Goal: Information Seeking & Learning: Learn about a topic

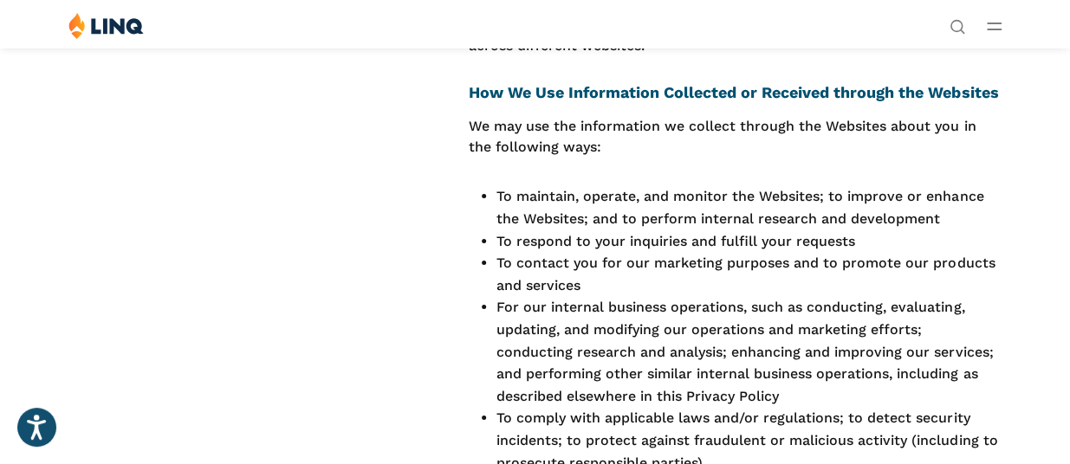
scroll to position [2570, 0]
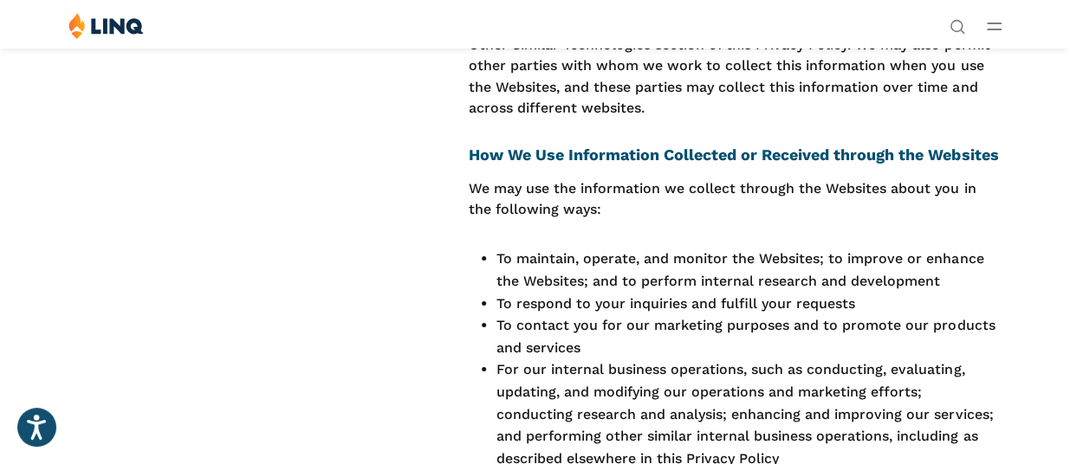
click at [496, 143] on h3 "How We Use Information Collected or Received through the Websites" at bounding box center [735, 154] width 533 height 23
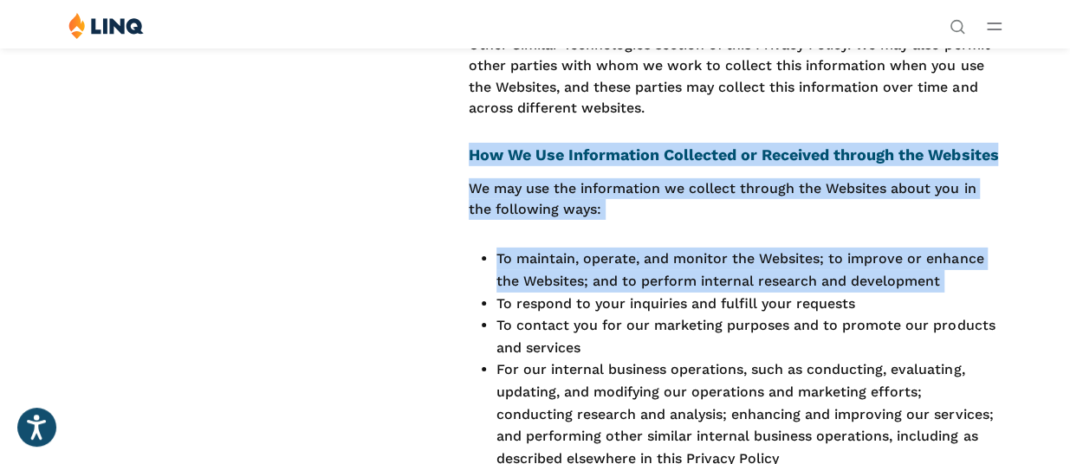
drag, startPoint x: 496, startPoint y: 143, endPoint x: 487, endPoint y: 324, distance: 181.3
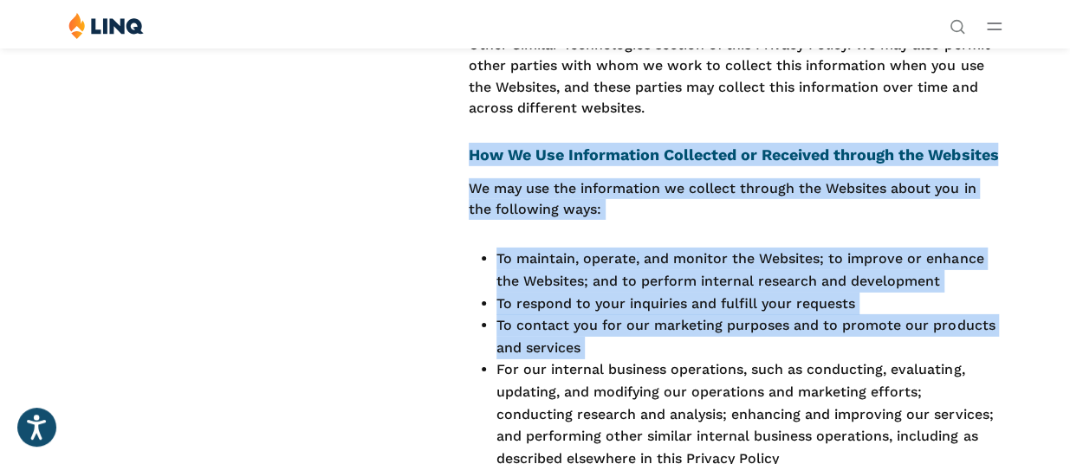
copy div "How We Use Information Collected or Received through the Websites We may use th…"
click at [480, 196] on p "We may use the information we collect through the Websites about you in the fol…" at bounding box center [735, 199] width 533 height 42
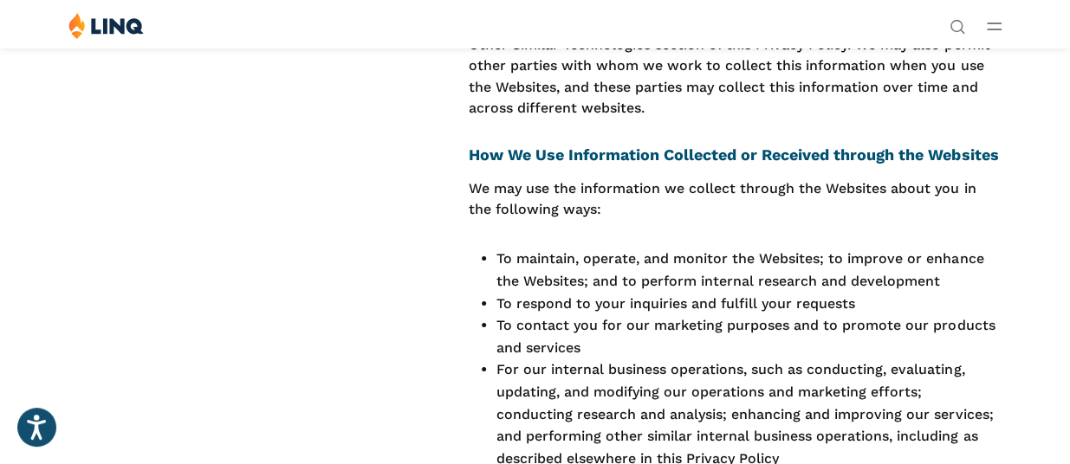
click at [548, 143] on h3 "How We Use Information Collected or Received through the Websites" at bounding box center [735, 154] width 533 height 23
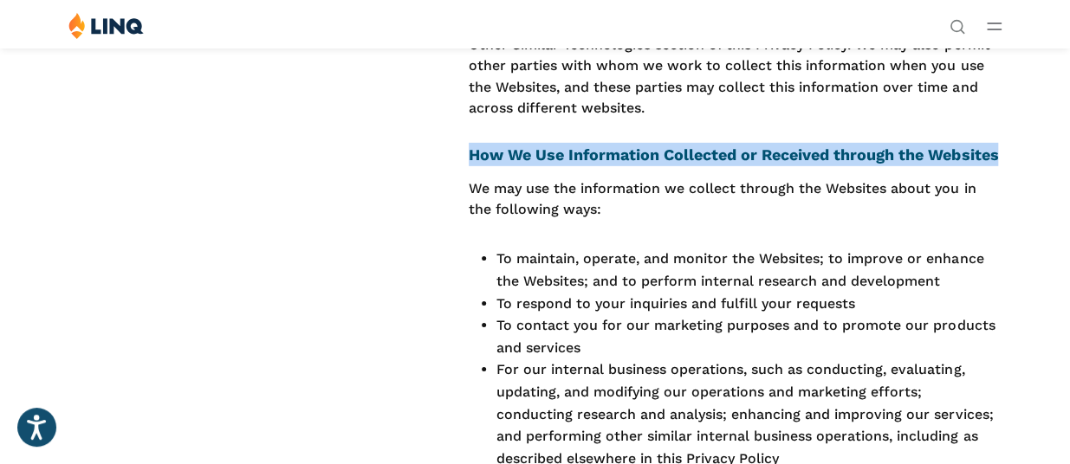
click at [548, 143] on h3 "How We Use Information Collected or Received through the Websites" at bounding box center [735, 154] width 533 height 23
copy div "How We Use Information Collected or Received through the Websites"
click at [522, 360] on li "For our internal business operations, such as conducting, evaluating, updating,…" at bounding box center [748, 414] width 505 height 111
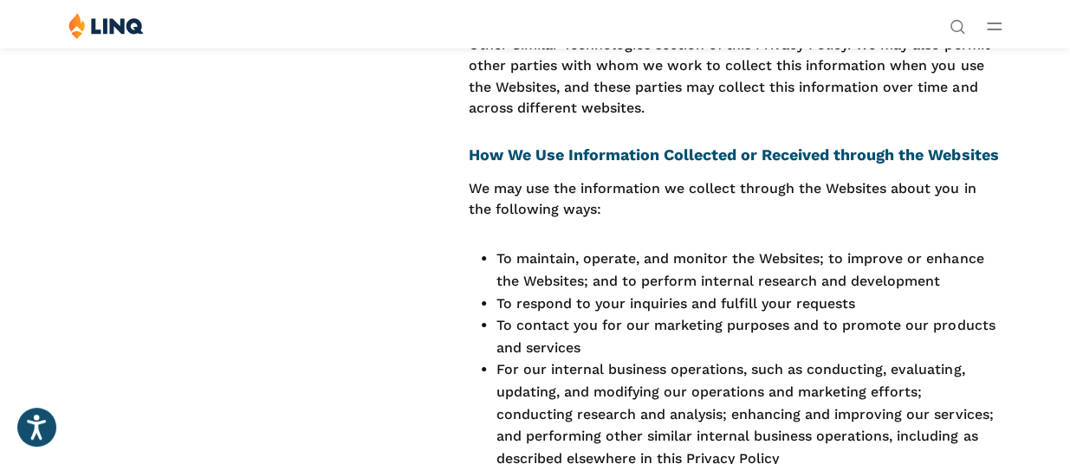
click at [690, 248] on li "To maintain, operate, and monitor the Websites; to improve or enhance the Websi…" at bounding box center [748, 270] width 505 height 44
click at [668, 248] on li "To maintain, operate, and monitor the Websites; to improve or enhance the Websi…" at bounding box center [748, 270] width 505 height 44
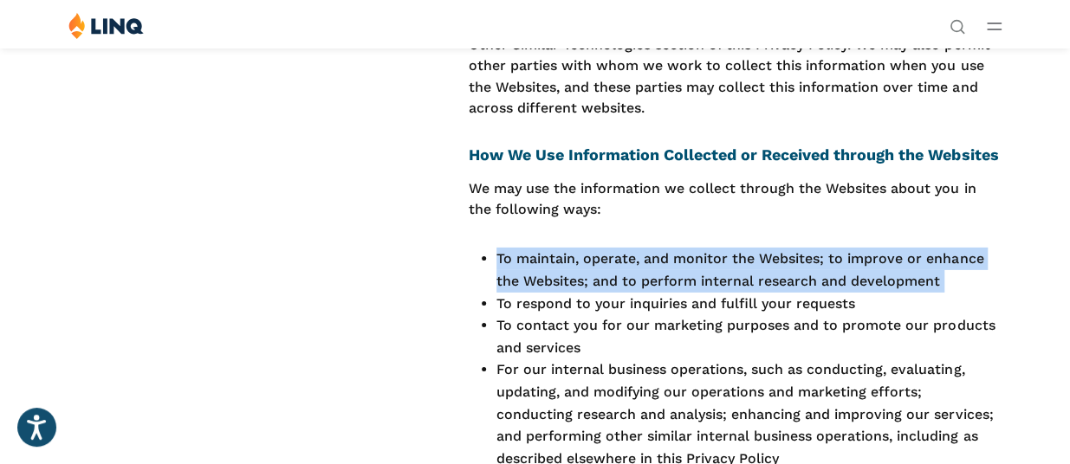
click at [668, 248] on li "To maintain, operate, and monitor the Websites; to improve or enhance the Websi…" at bounding box center [748, 270] width 505 height 44
copy ul "To maintain, operate, and monitor the Websites; to improve or enhance the Websi…"
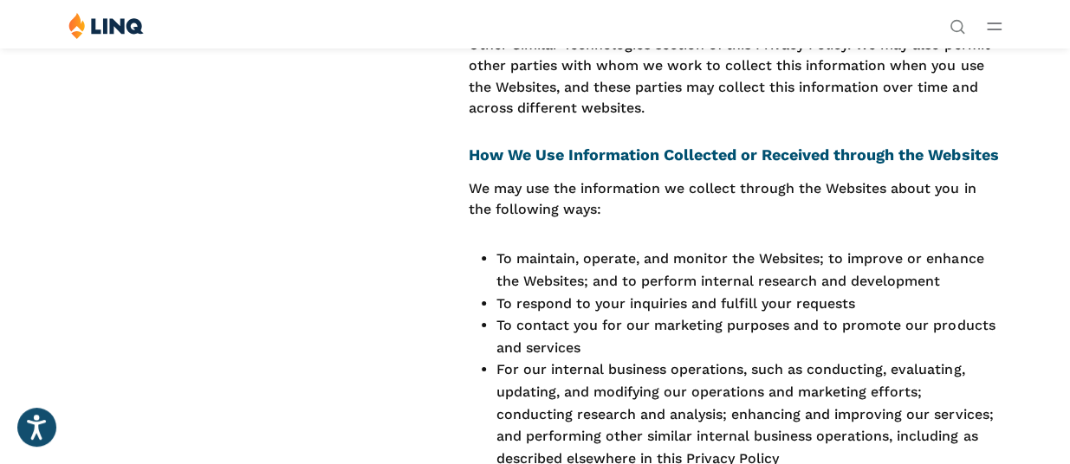
click at [719, 193] on p "We may use the information we collect through the Websites about you in the fol…" at bounding box center [735, 199] width 533 height 42
